Goal: Check status: Check status

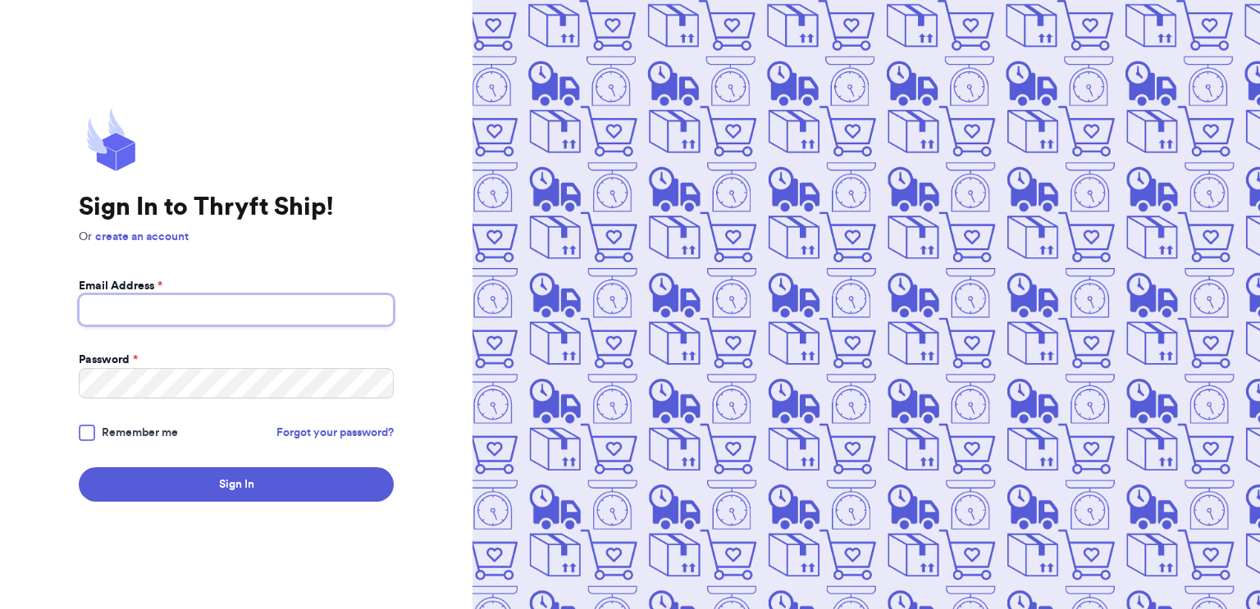
click at [79, 300] on input "Email Address *" at bounding box center [236, 309] width 315 height 31
type input "baowieex@yahoo.com"
click at [79, 467] on button "Sign In" at bounding box center [236, 484] width 315 height 34
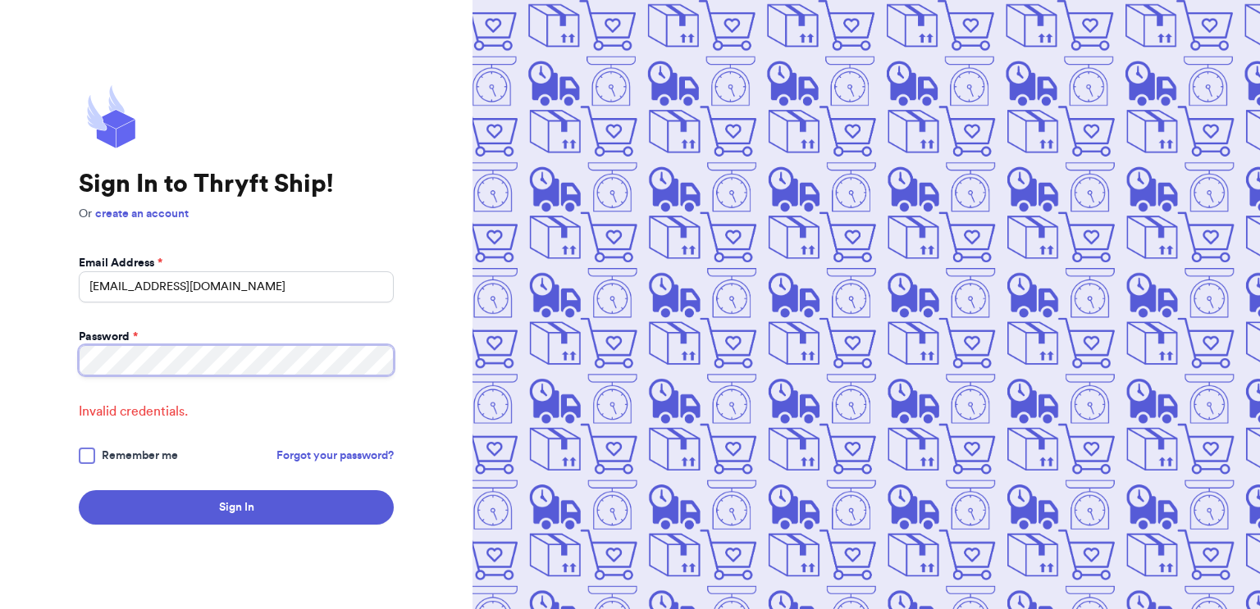
click at [79, 490] on button "Sign In" at bounding box center [236, 507] width 315 height 34
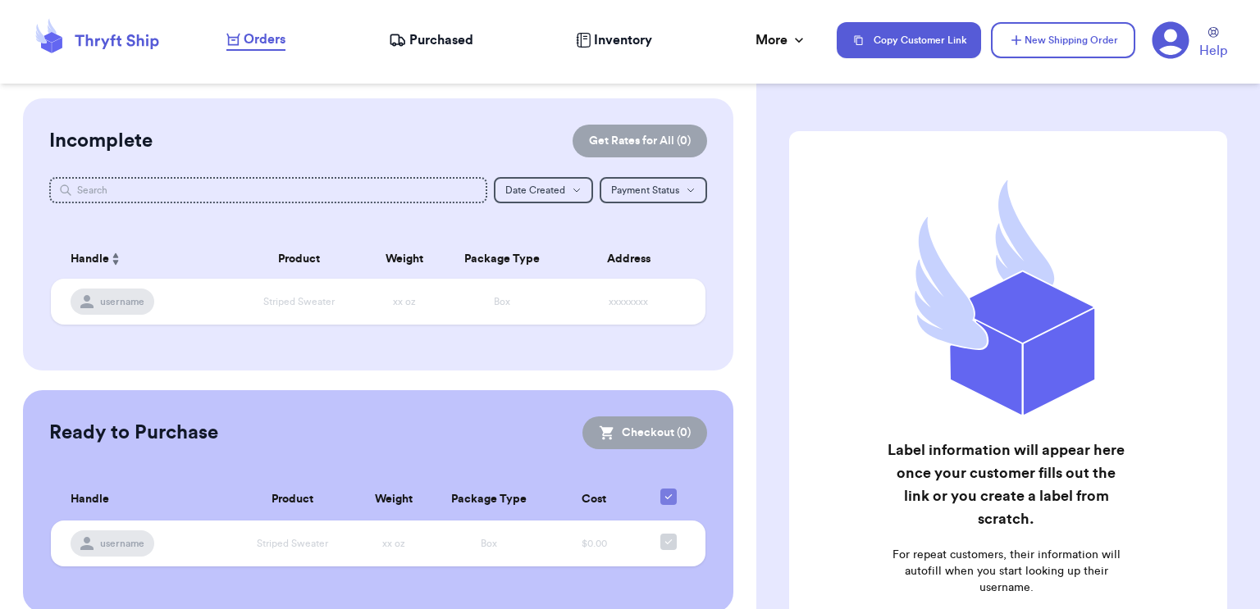
click at [426, 48] on span "Purchased" at bounding box center [441, 40] width 64 height 20
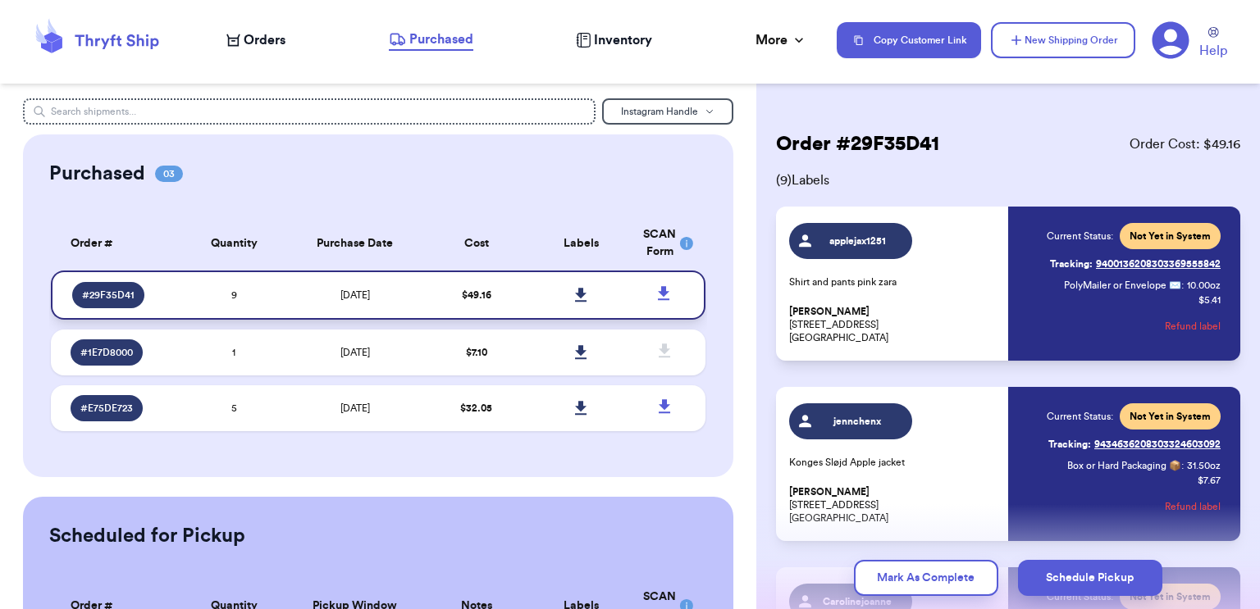
click at [579, 294] on icon at bounding box center [580, 295] width 11 height 14
